Goal: Task Accomplishment & Management: Use online tool/utility

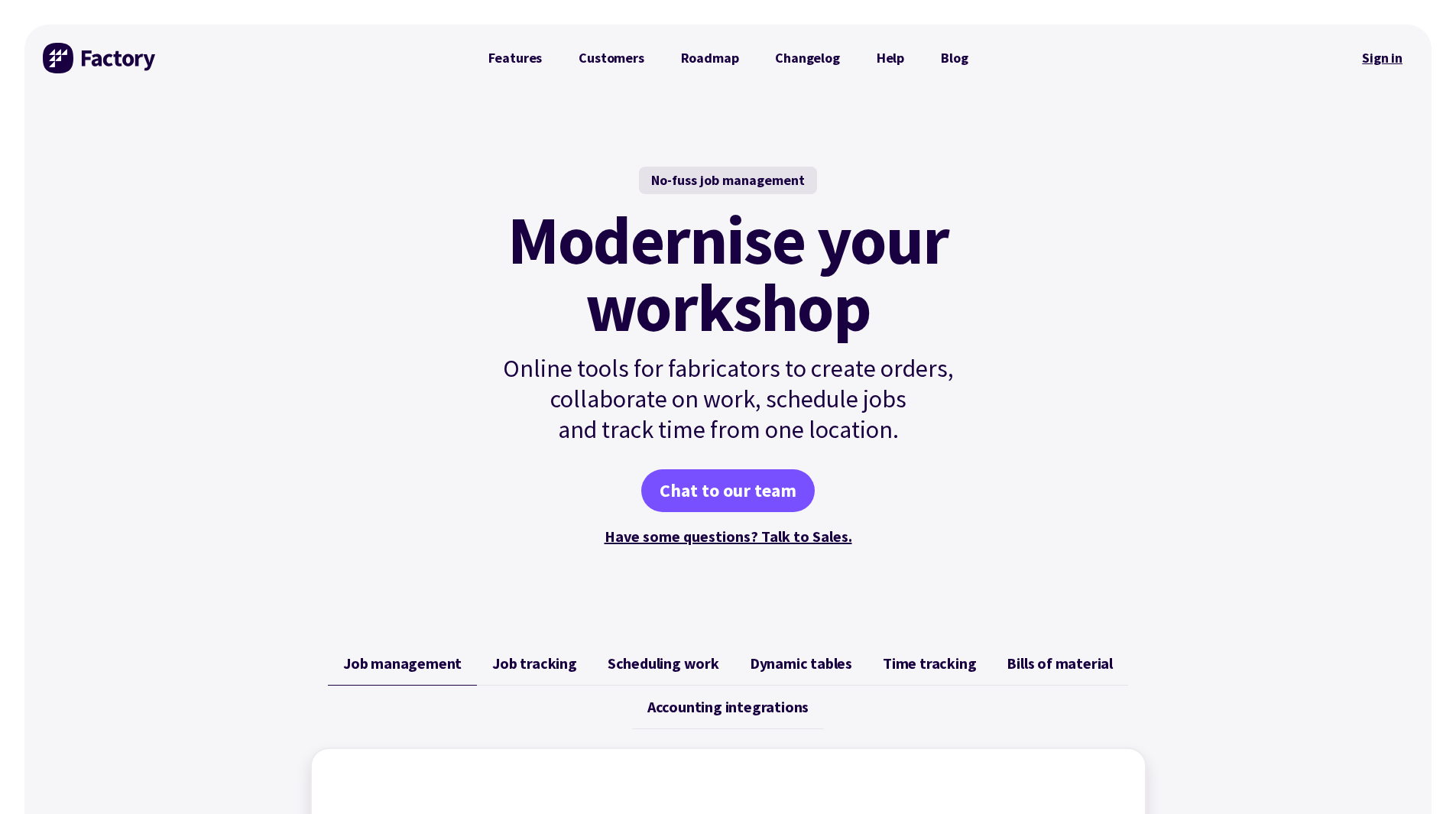
click at [1385, 60] on link "Sign in" at bounding box center [1382, 58] width 62 height 36
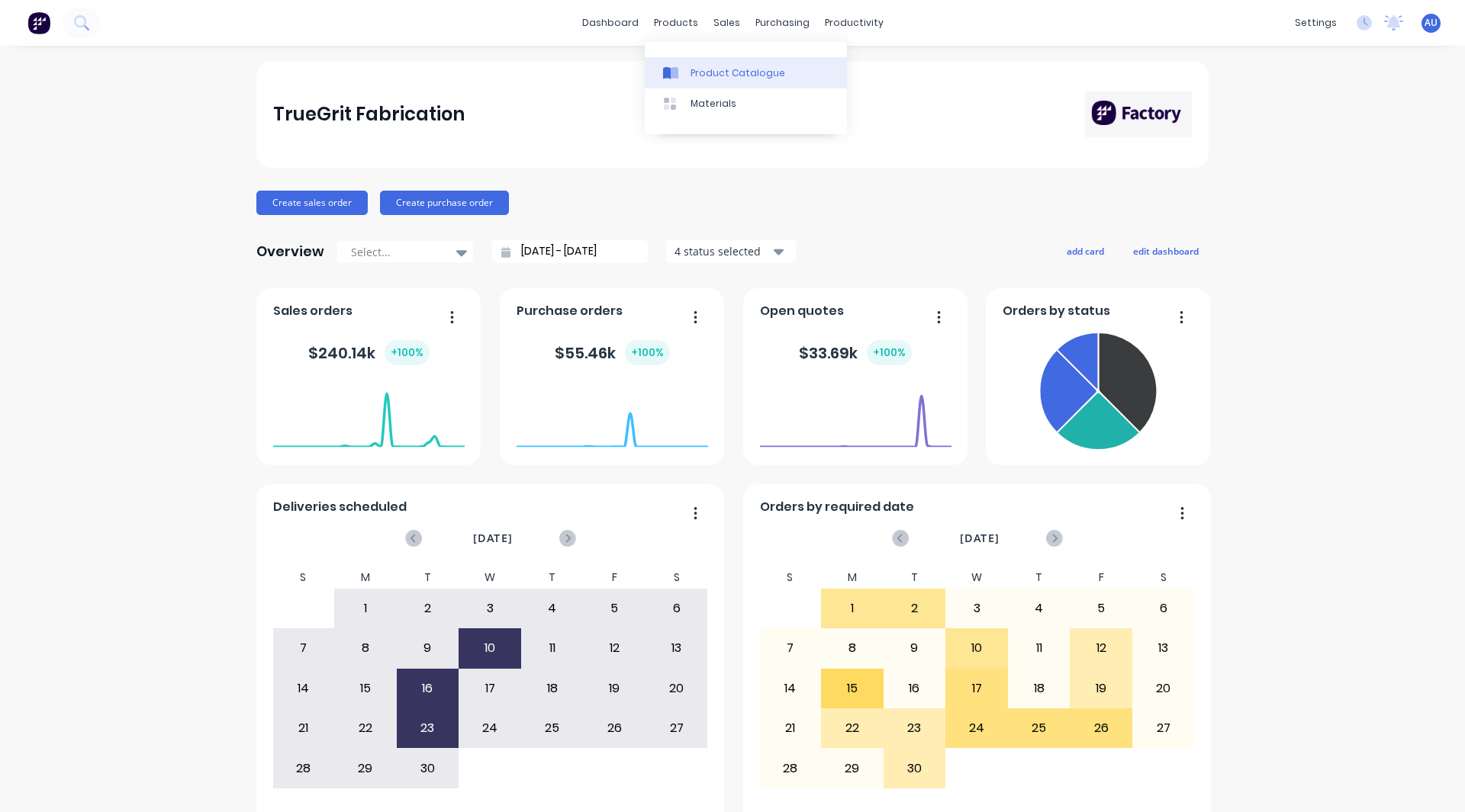
click at [705, 59] on link "Product Catalogue" at bounding box center [745, 72] width 202 height 31
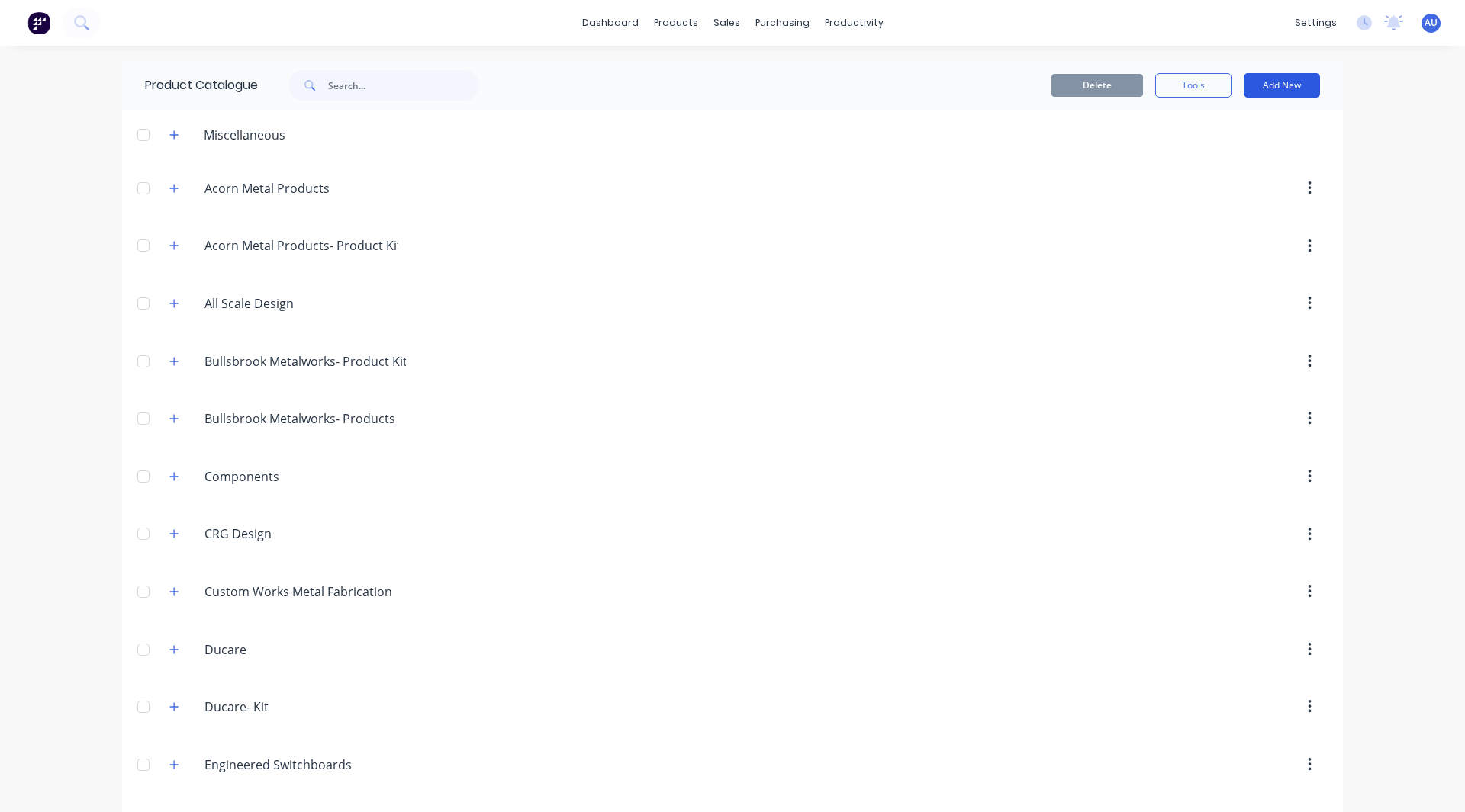
click at [1252, 88] on button "Add New" at bounding box center [1282, 86] width 76 height 25
click at [1236, 118] on div "Category" at bounding box center [1247, 125] width 117 height 22
